Goal: Information Seeking & Learning: Learn about a topic

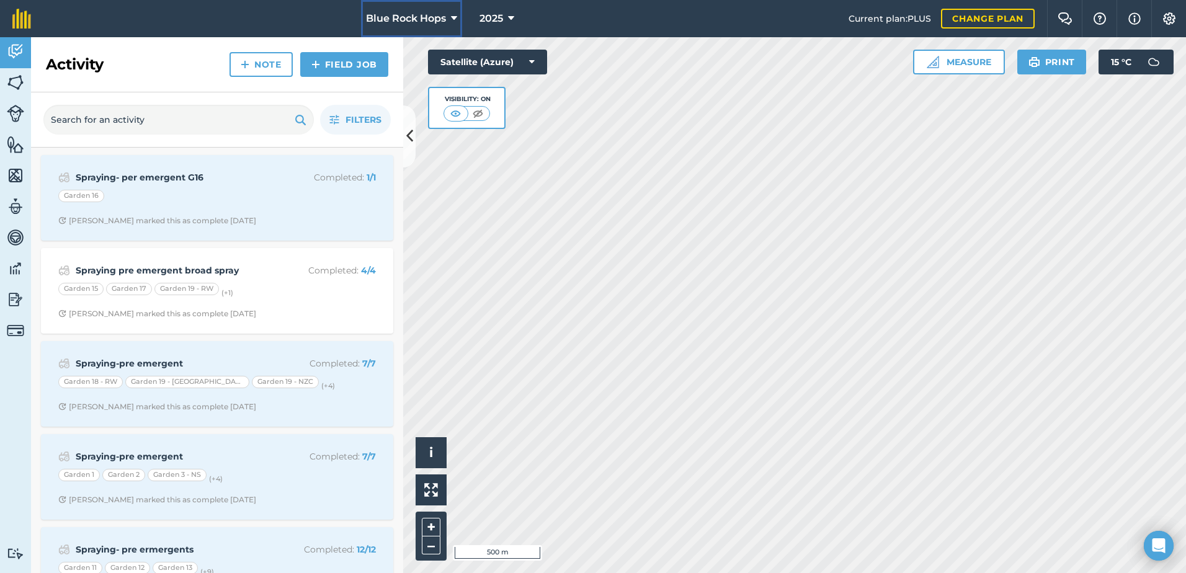
click at [458, 19] on button "Blue Rock Hops" at bounding box center [411, 18] width 101 height 37
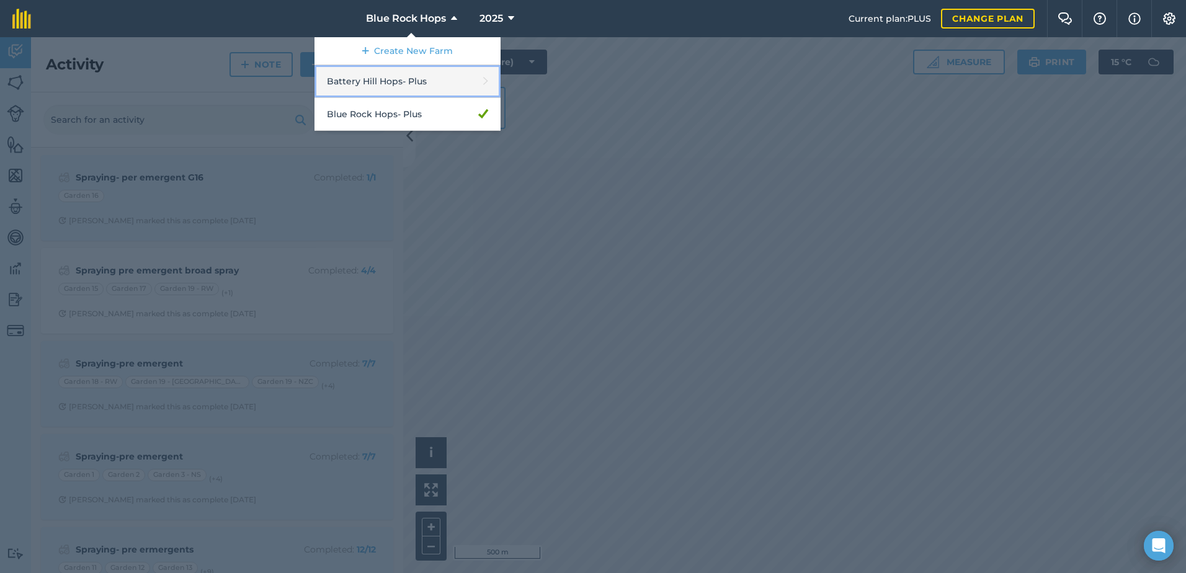
click at [390, 86] on link "Battery Hill Hops - Plus" at bounding box center [408, 81] width 186 height 33
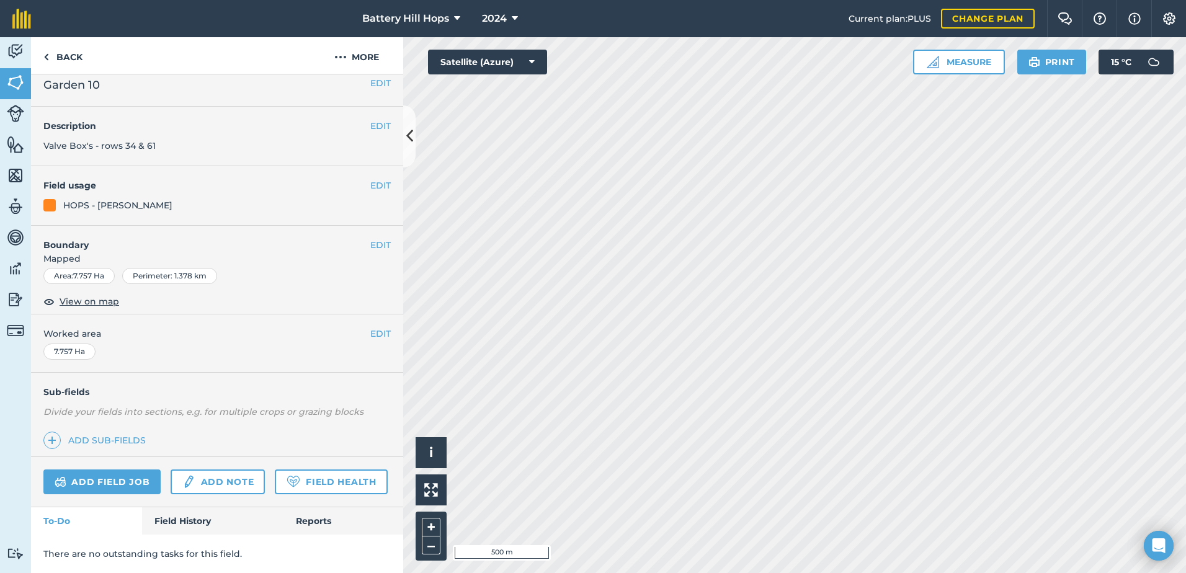
scroll to position [45, 0]
click at [169, 516] on link "Field History" at bounding box center [212, 521] width 141 height 27
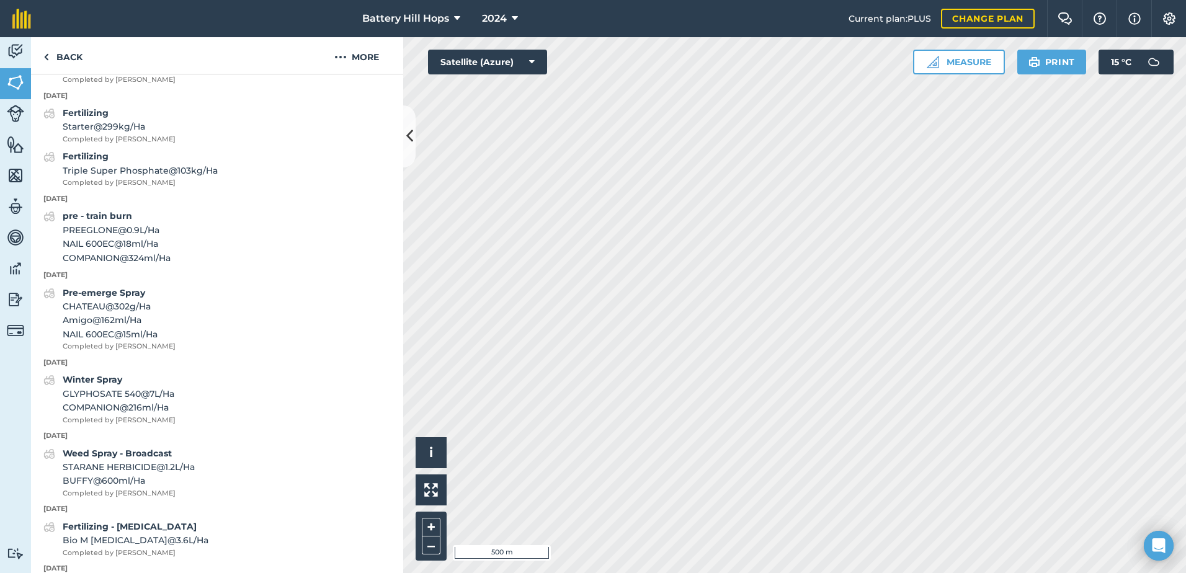
scroll to position [1969, 0]
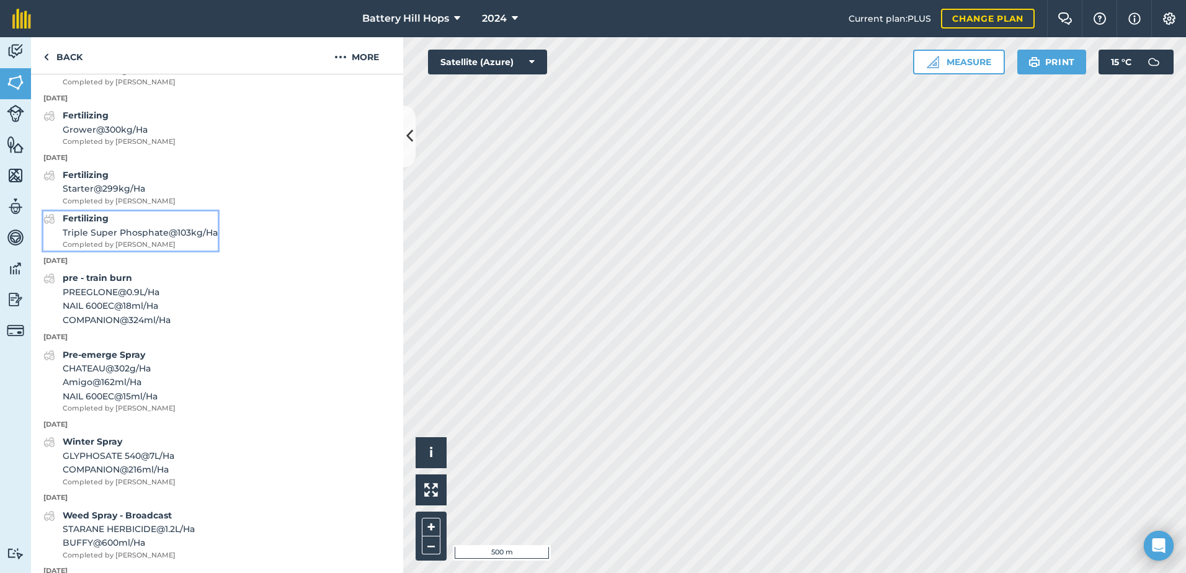
click at [100, 240] on span "Triple Super Phosphate @ 103 kg / Ha" at bounding box center [140, 233] width 155 height 14
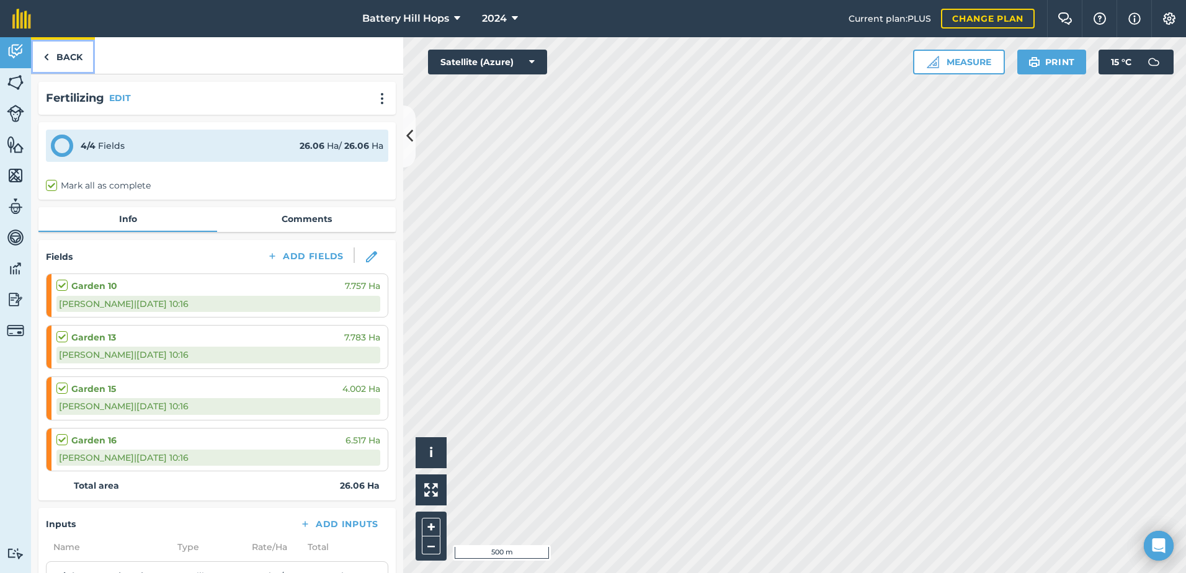
click at [53, 59] on link "Back" at bounding box center [63, 55] width 64 height 37
